Goal: Check status

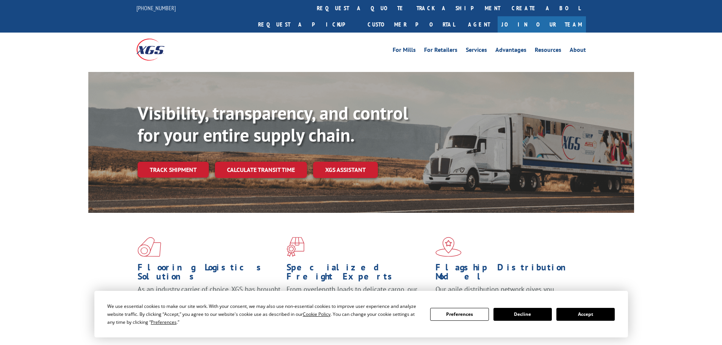
click at [588, 314] on button "Accept" at bounding box center [586, 314] width 58 height 13
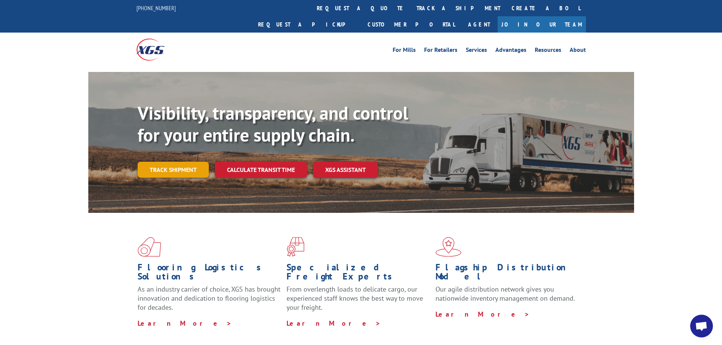
click at [170, 162] on link "Track shipment" at bounding box center [173, 170] width 71 height 16
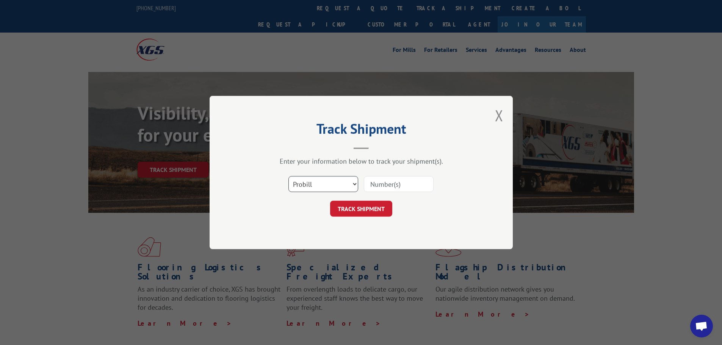
click at [310, 185] on select "Select category... Probill BOL PO" at bounding box center [324, 184] width 70 height 16
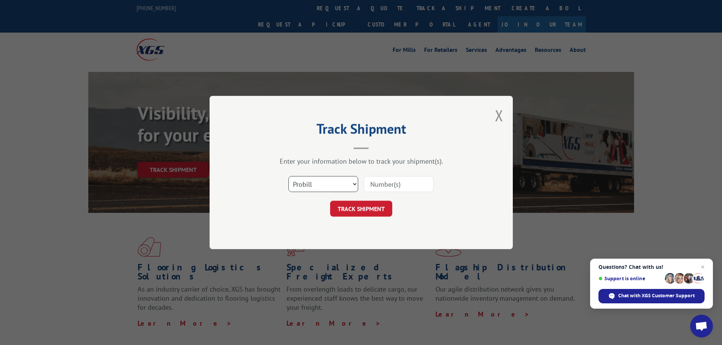
select select "bol"
click at [289, 176] on select "Select category... Probill BOL PO" at bounding box center [324, 184] width 70 height 16
click at [377, 182] on input at bounding box center [399, 184] width 70 height 16
paste input "7052546"
type input "7052546"
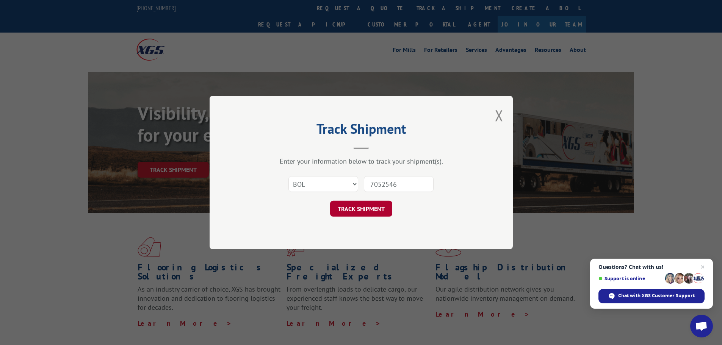
click at [360, 210] on button "TRACK SHIPMENT" at bounding box center [361, 209] width 62 height 16
